Goal: Task Accomplishment & Management: Manage account settings

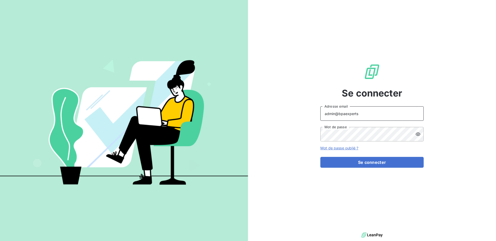
click at [372, 112] on input "admin@bpaexperts" at bounding box center [371, 113] width 103 height 14
click at [320, 157] on button "Se connecter" at bounding box center [371, 162] width 103 height 11
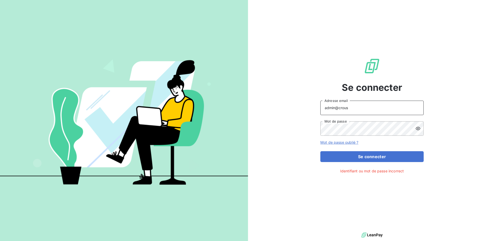
type input "admin@crousbfc"
click at [366, 153] on button "Se connecter" at bounding box center [371, 156] width 103 height 11
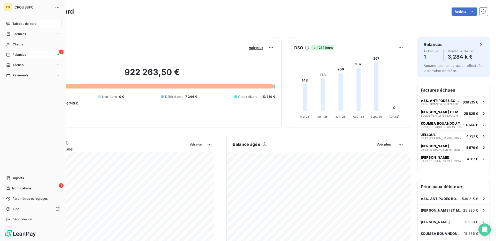
click at [12, 56] on span "Relances" at bounding box center [19, 54] width 14 height 5
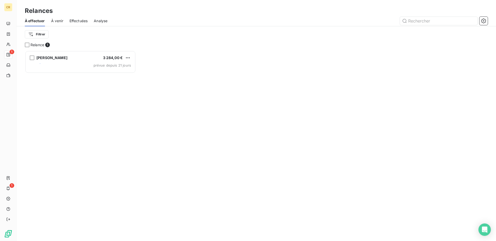
scroll to position [191, 111]
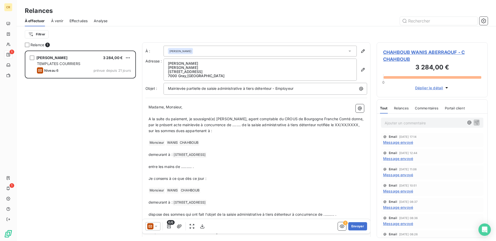
click at [83, 18] on div "Effectuées" at bounding box center [78, 20] width 18 height 11
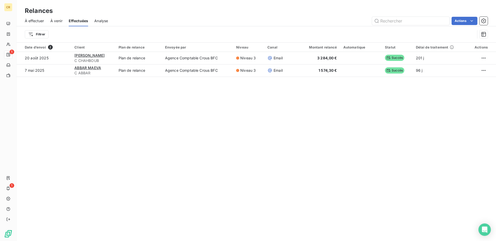
click at [64, 22] on div "À effectuer À venir Effectuées Analyse Actions" at bounding box center [256, 20] width 479 height 11
click at [52, 20] on span "À venir" at bounding box center [56, 20] width 12 height 5
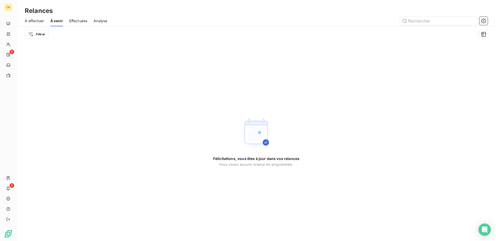
click at [29, 20] on span "À effectuer" at bounding box center [34, 20] width 19 height 5
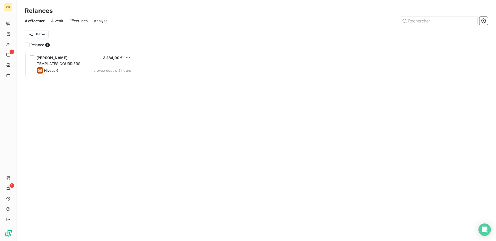
scroll to position [191, 111]
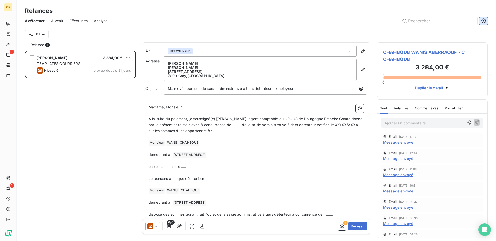
click at [485, 22] on icon "button" at bounding box center [483, 20] width 5 height 5
